Goal: Obtain resource: Download file/media

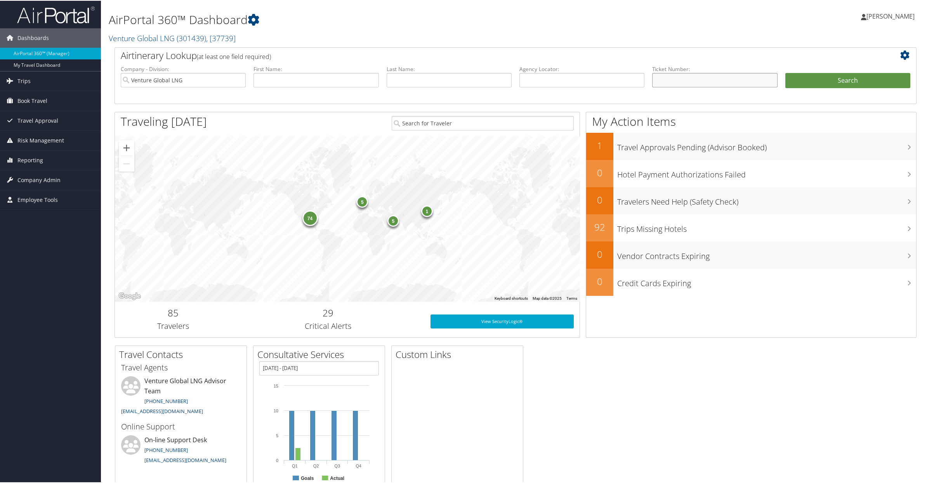
click at [668, 76] on input "text" at bounding box center [714, 79] width 125 height 14
paste input "0167310309307"
type input "0167310309307"
click at [838, 84] on button "Search" at bounding box center [848, 80] width 125 height 16
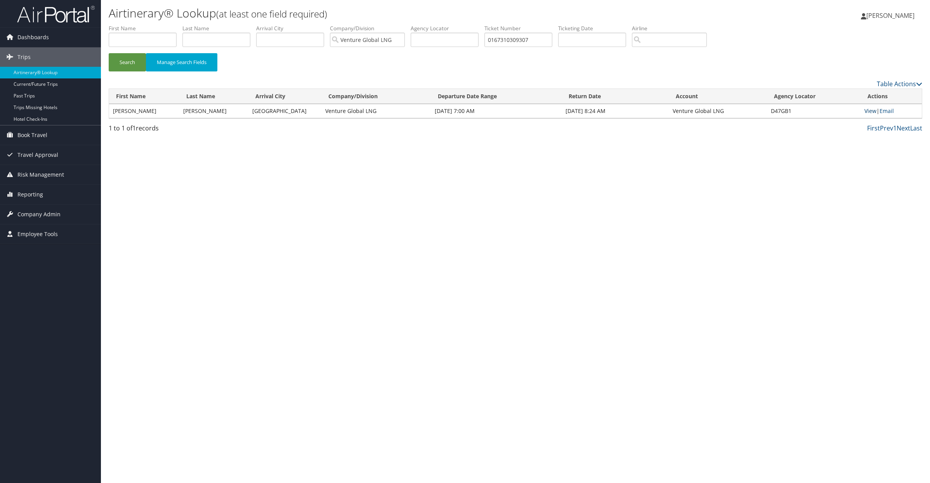
click at [872, 111] on link "View" at bounding box center [871, 110] width 12 height 7
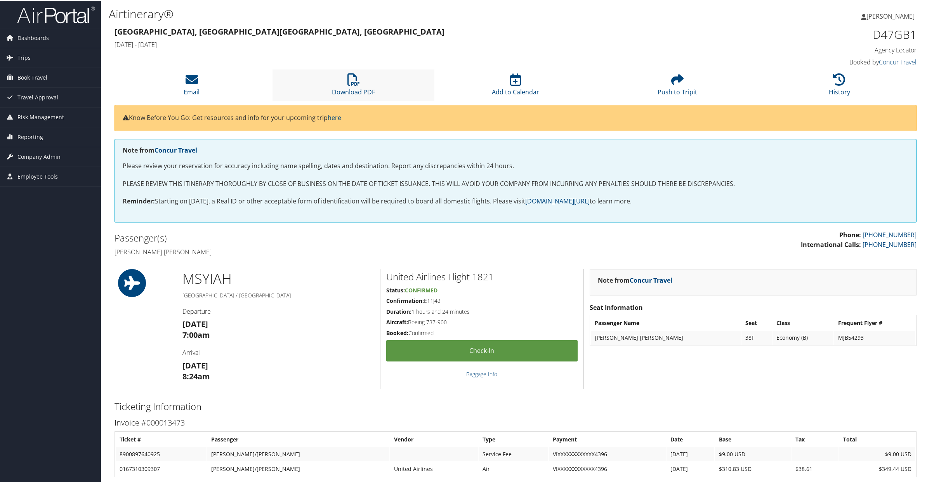
click at [335, 82] on li "Download PDF" at bounding box center [354, 84] width 162 height 31
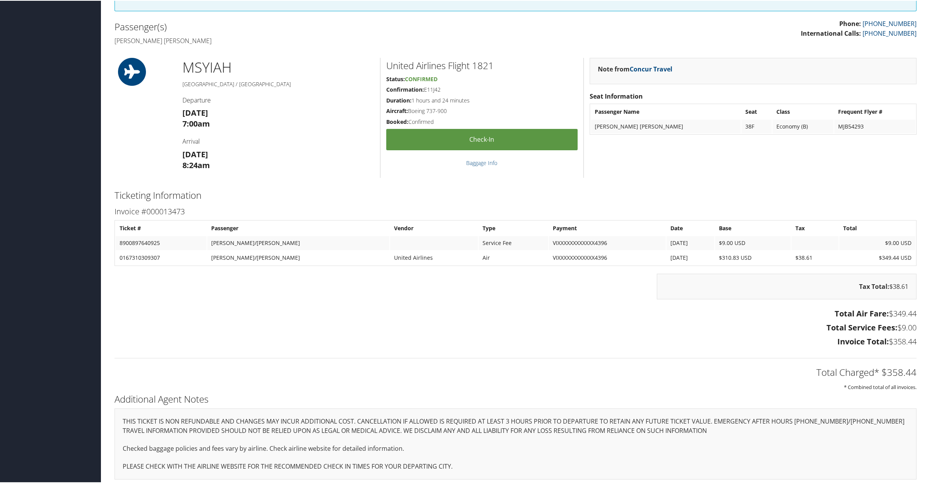
scroll to position [211, 0]
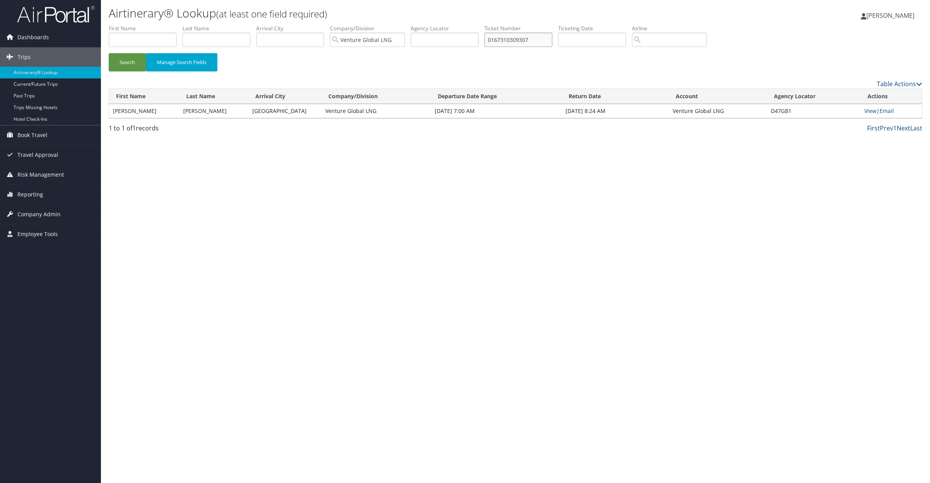
click at [520, 38] on input "0167310309307" at bounding box center [519, 40] width 68 height 14
drag, startPoint x: 520, startPoint y: 38, endPoint x: 499, endPoint y: 37, distance: 21.0
click at [499, 37] on input "0167310309307" at bounding box center [519, 40] width 68 height 14
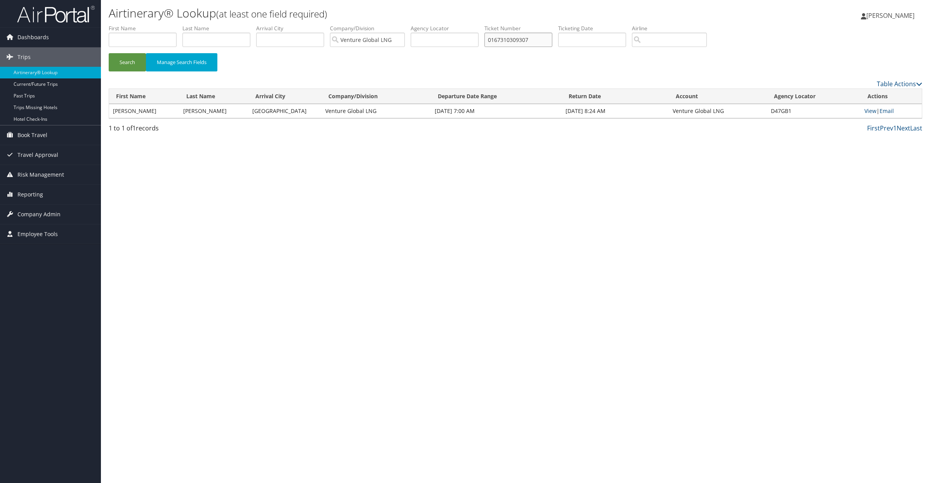
paste input "09874360"
type input "0167309874360"
drag, startPoint x: 126, startPoint y: 66, endPoint x: 130, endPoint y: 66, distance: 4.0
click at [126, 66] on button "Search" at bounding box center [127, 62] width 37 height 18
click at [872, 109] on link "View" at bounding box center [871, 110] width 12 height 7
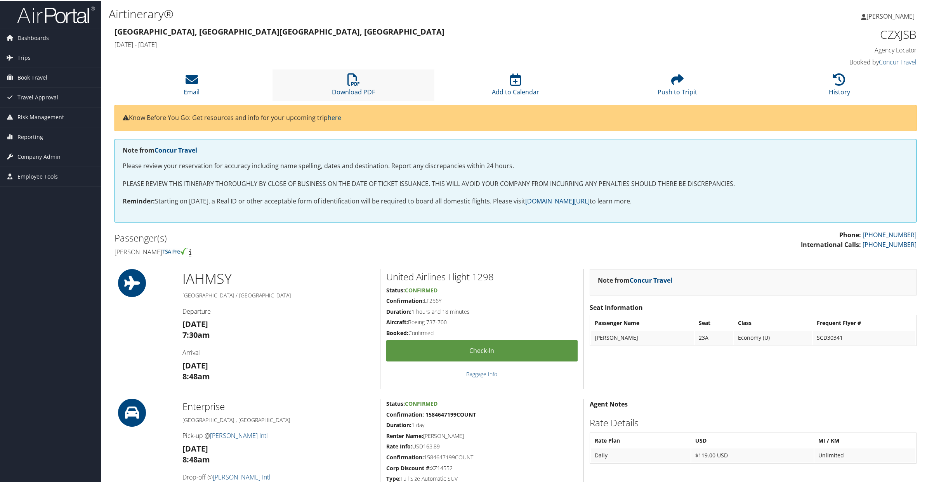
click at [344, 82] on li "Download PDF" at bounding box center [354, 84] width 162 height 31
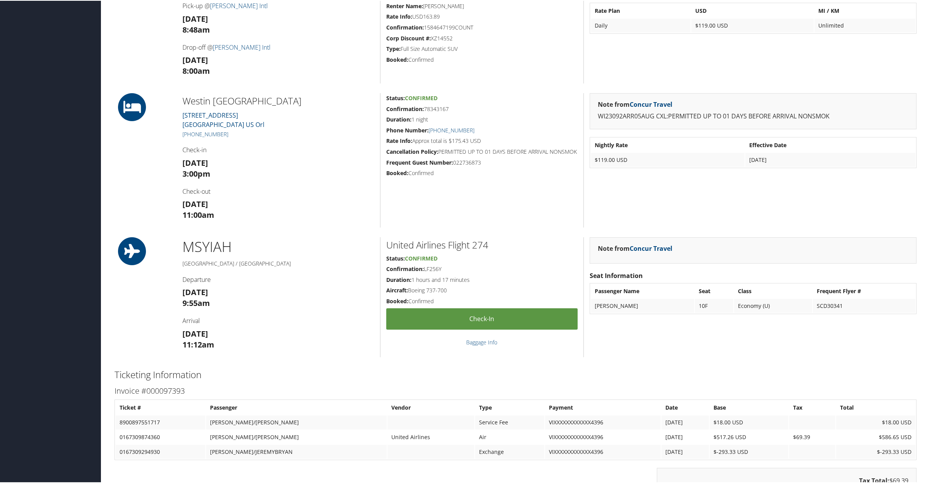
scroll to position [584, 0]
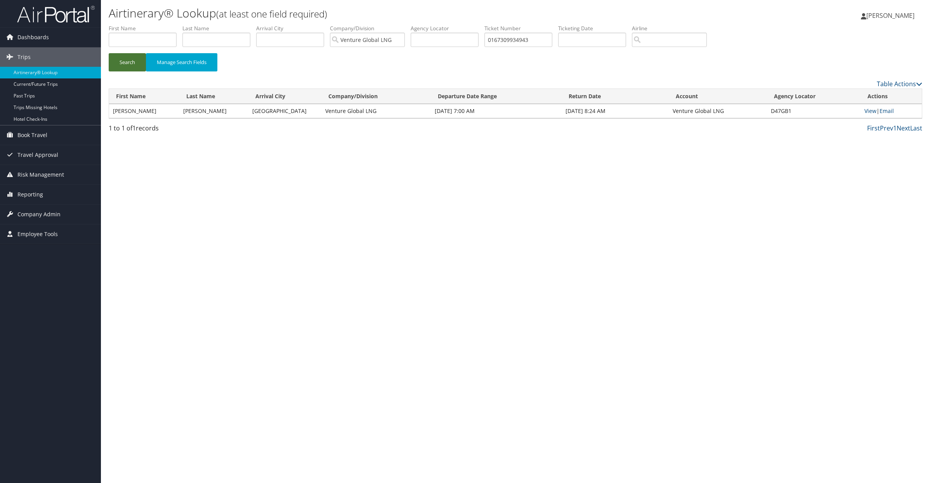
type input "0167309934943"
click at [128, 60] on button "Search" at bounding box center [127, 62] width 37 height 18
click at [869, 112] on link "View" at bounding box center [871, 110] width 12 height 7
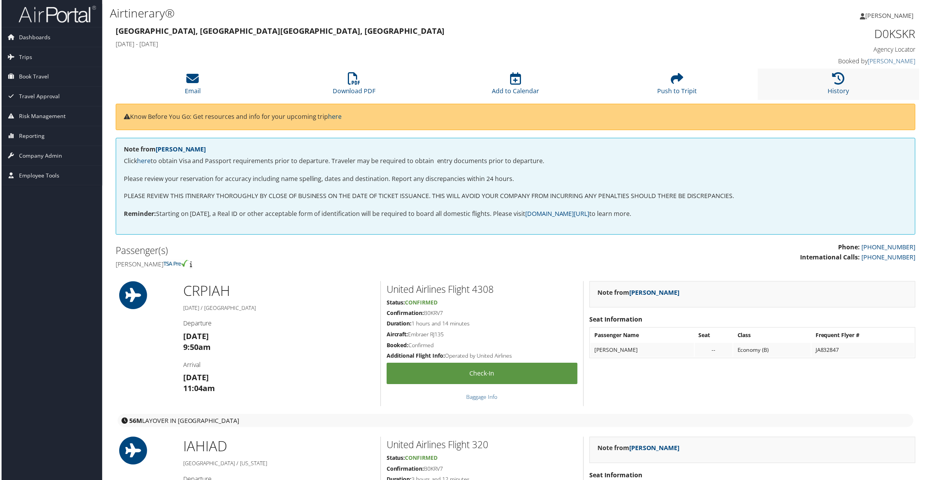
click at [822, 79] on li "History" at bounding box center [840, 84] width 162 height 31
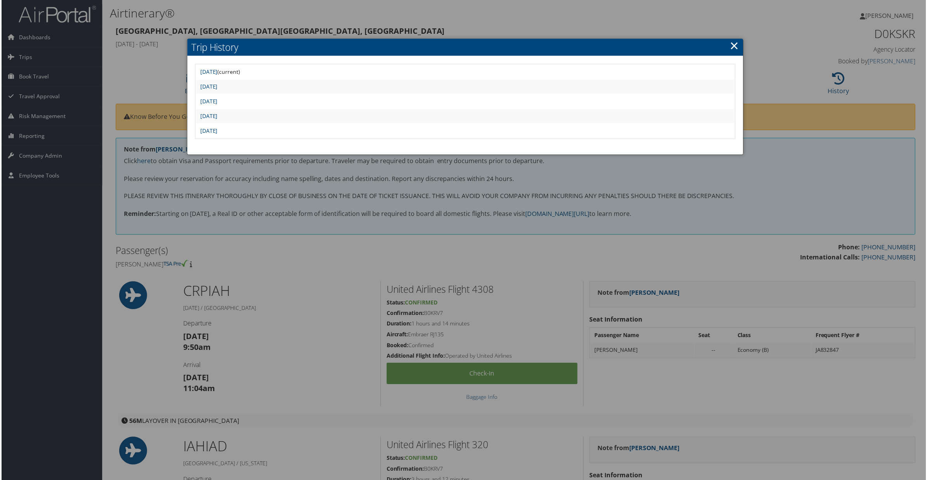
click at [421, 242] on div at bounding box center [465, 241] width 930 height 483
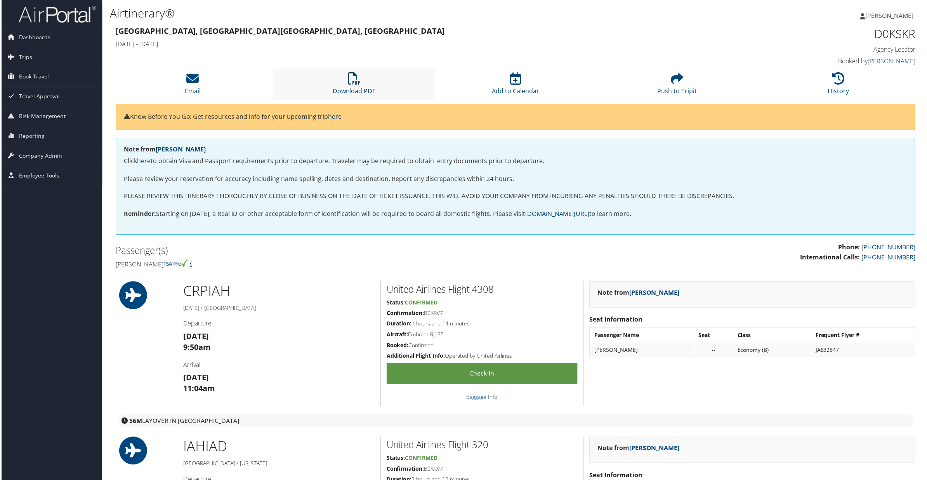
click at [355, 89] on link "Download PDF" at bounding box center [353, 86] width 43 height 19
click at [849, 91] on li "History" at bounding box center [840, 84] width 162 height 31
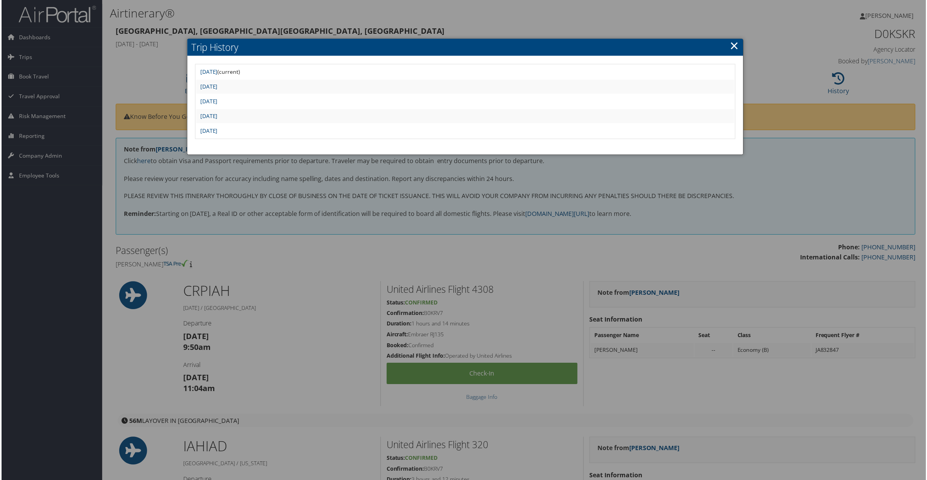
scroll to position [1, 0]
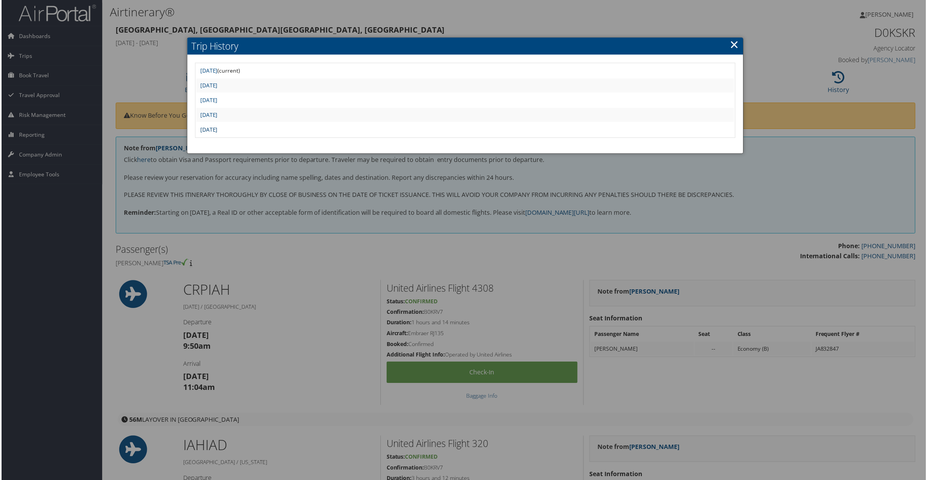
click at [217, 131] on link "[DATE]" at bounding box center [207, 129] width 17 height 7
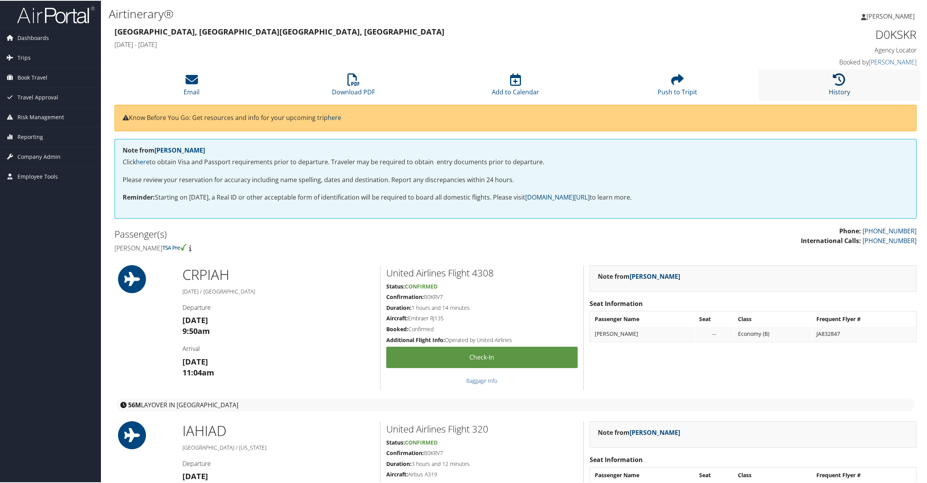
click at [830, 88] on link "History" at bounding box center [839, 86] width 21 height 19
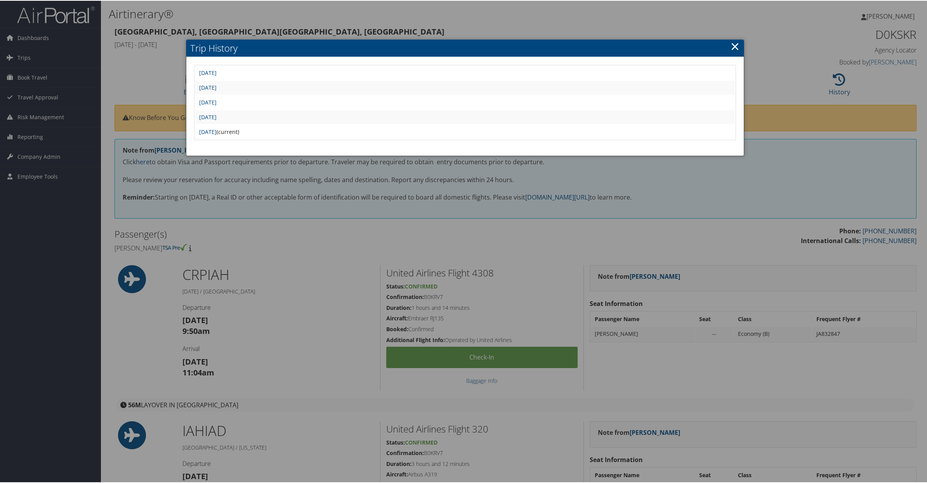
click at [349, 247] on div at bounding box center [465, 241] width 930 height 483
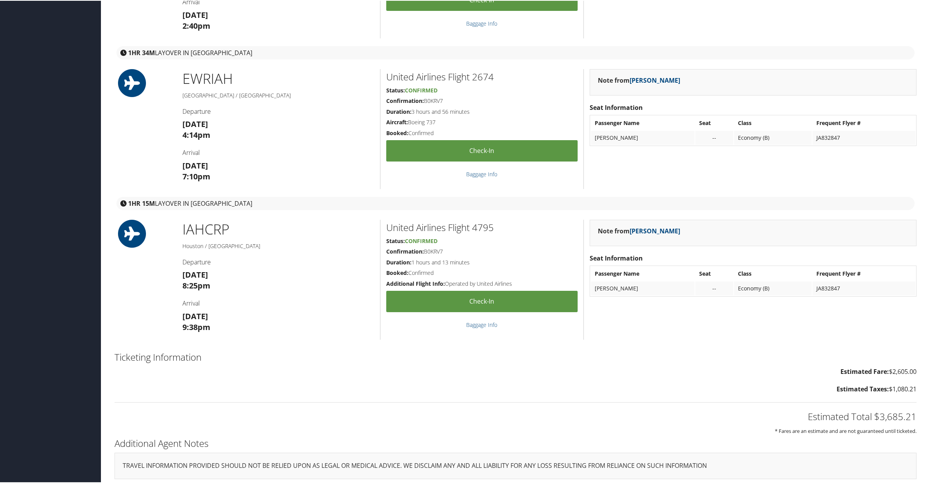
scroll to position [927, 0]
